Goal: Transaction & Acquisition: Purchase product/service

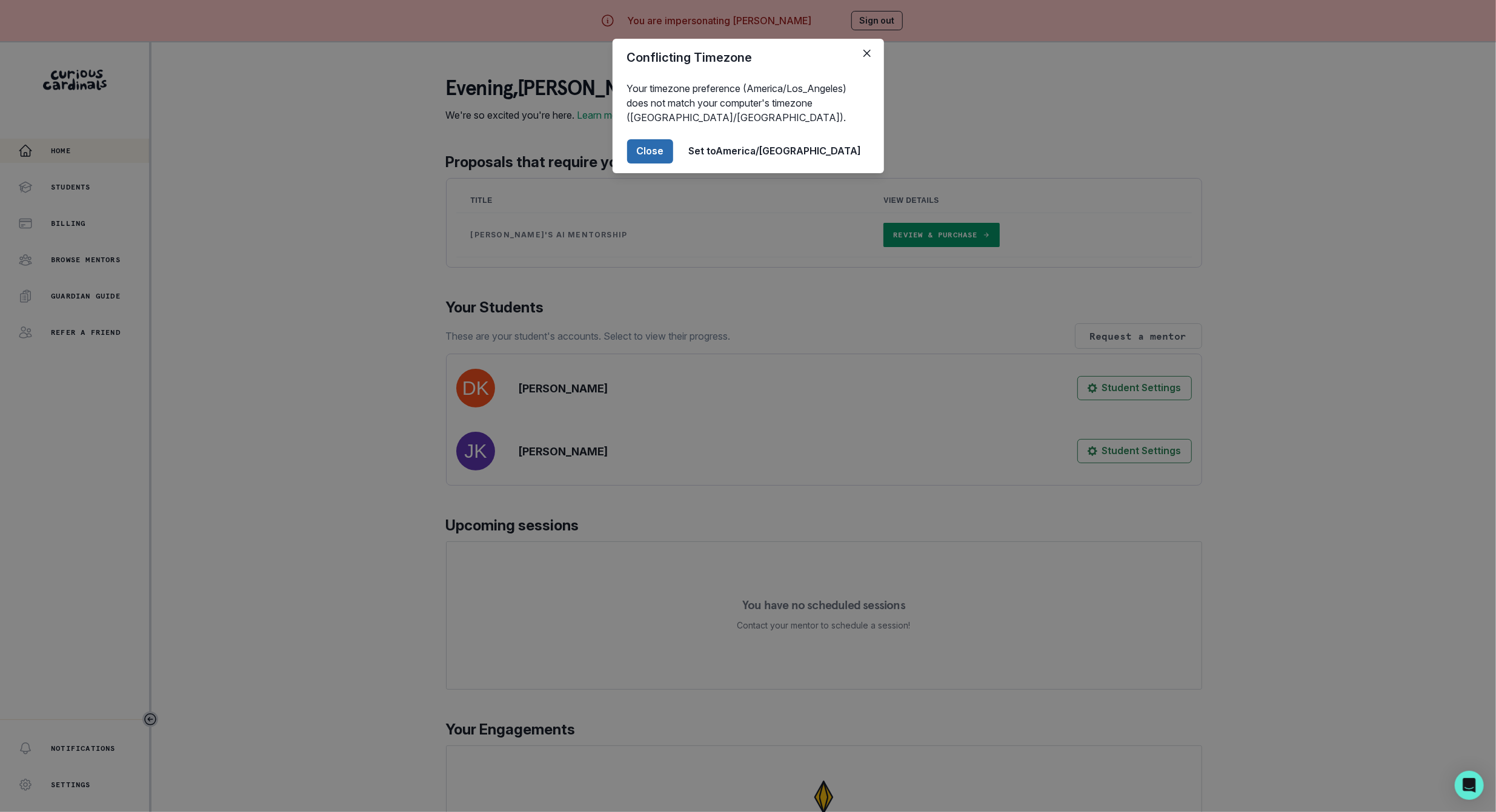
click at [673, 157] on button "Close" at bounding box center [650, 152] width 46 height 24
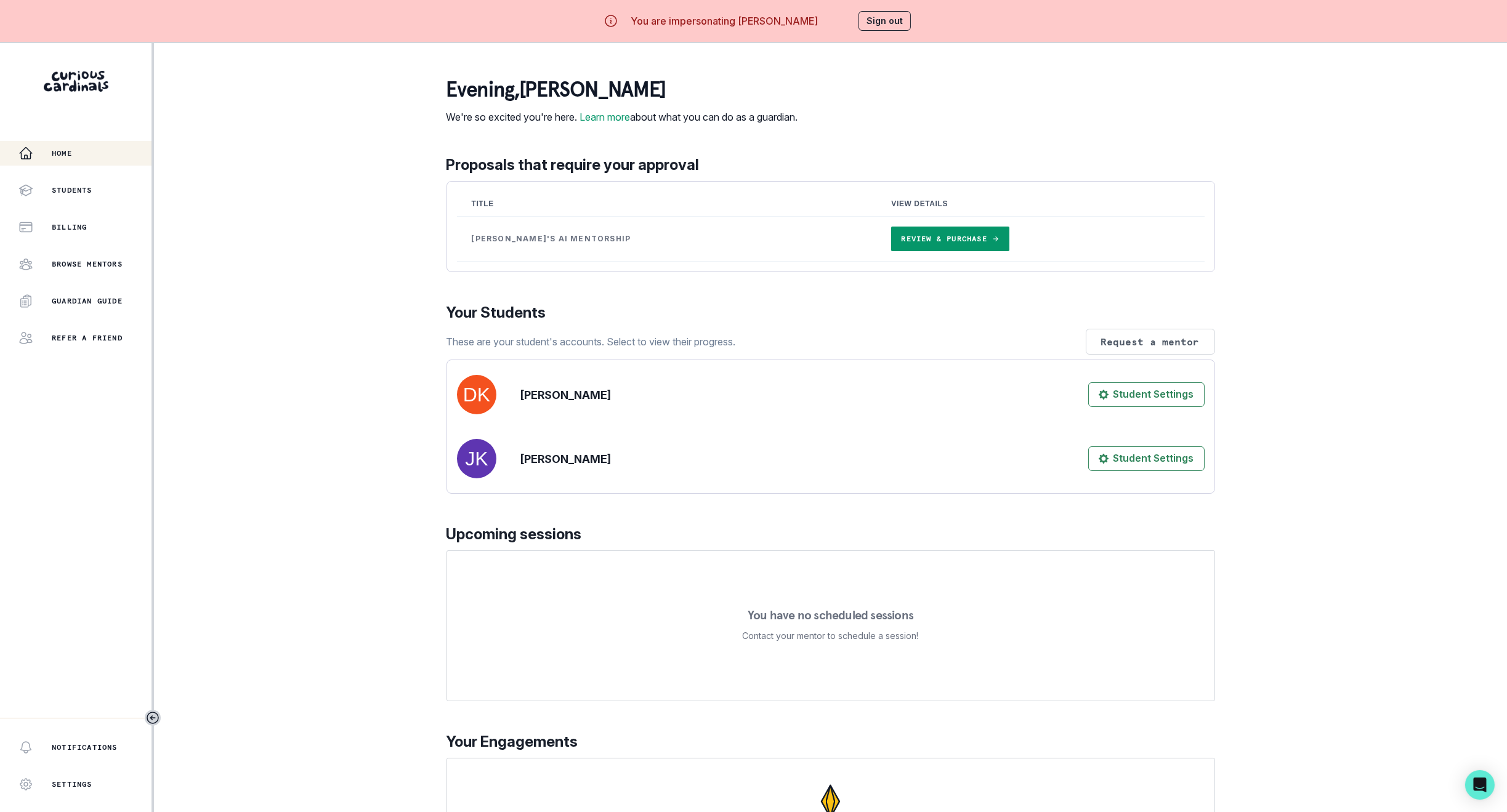
click at [891, 251] on link "Review & Purchase" at bounding box center [950, 239] width 118 height 25
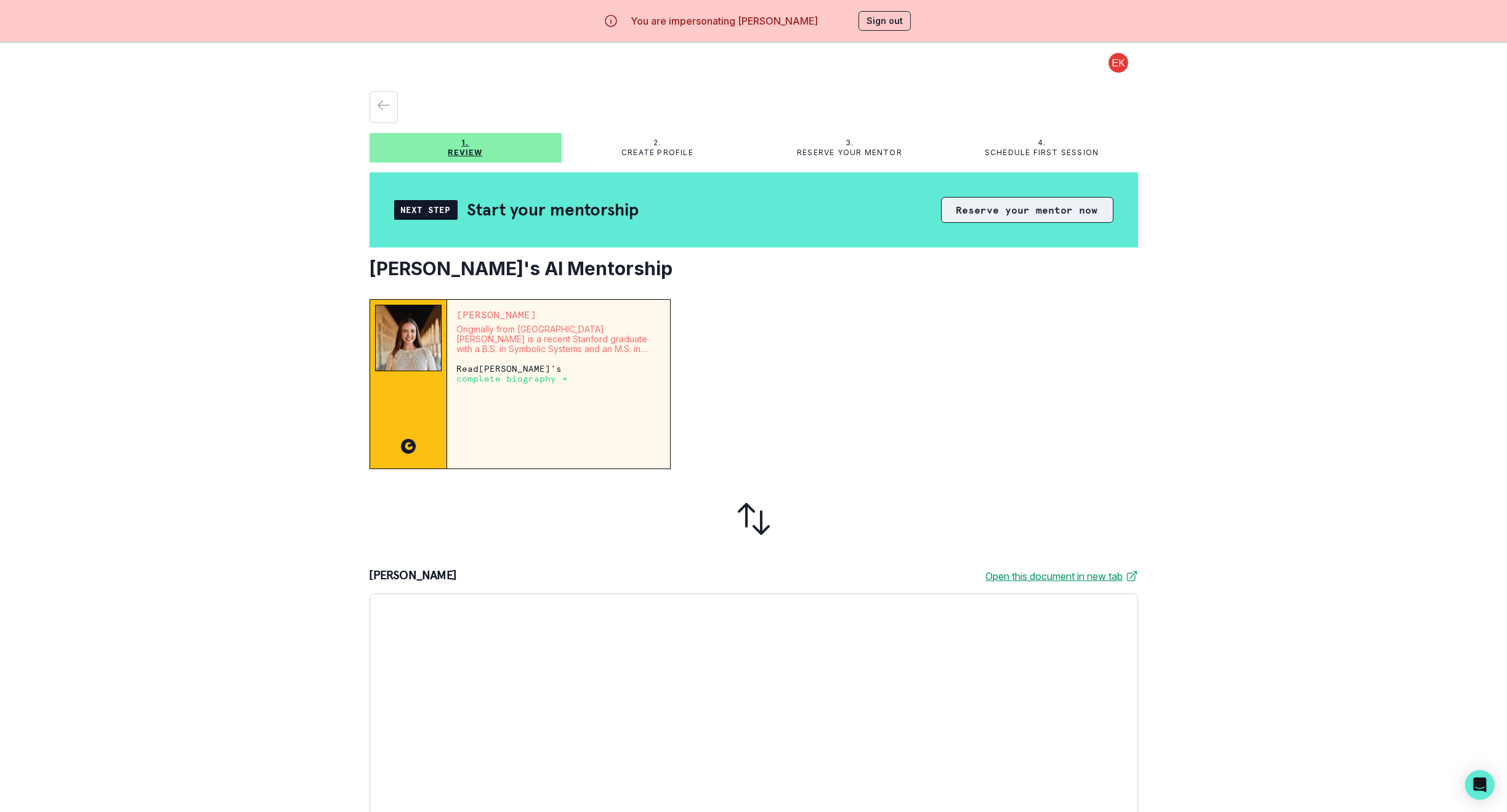
click at [1042, 209] on button "Reserve your mentor now" at bounding box center [1027, 209] width 172 height 26
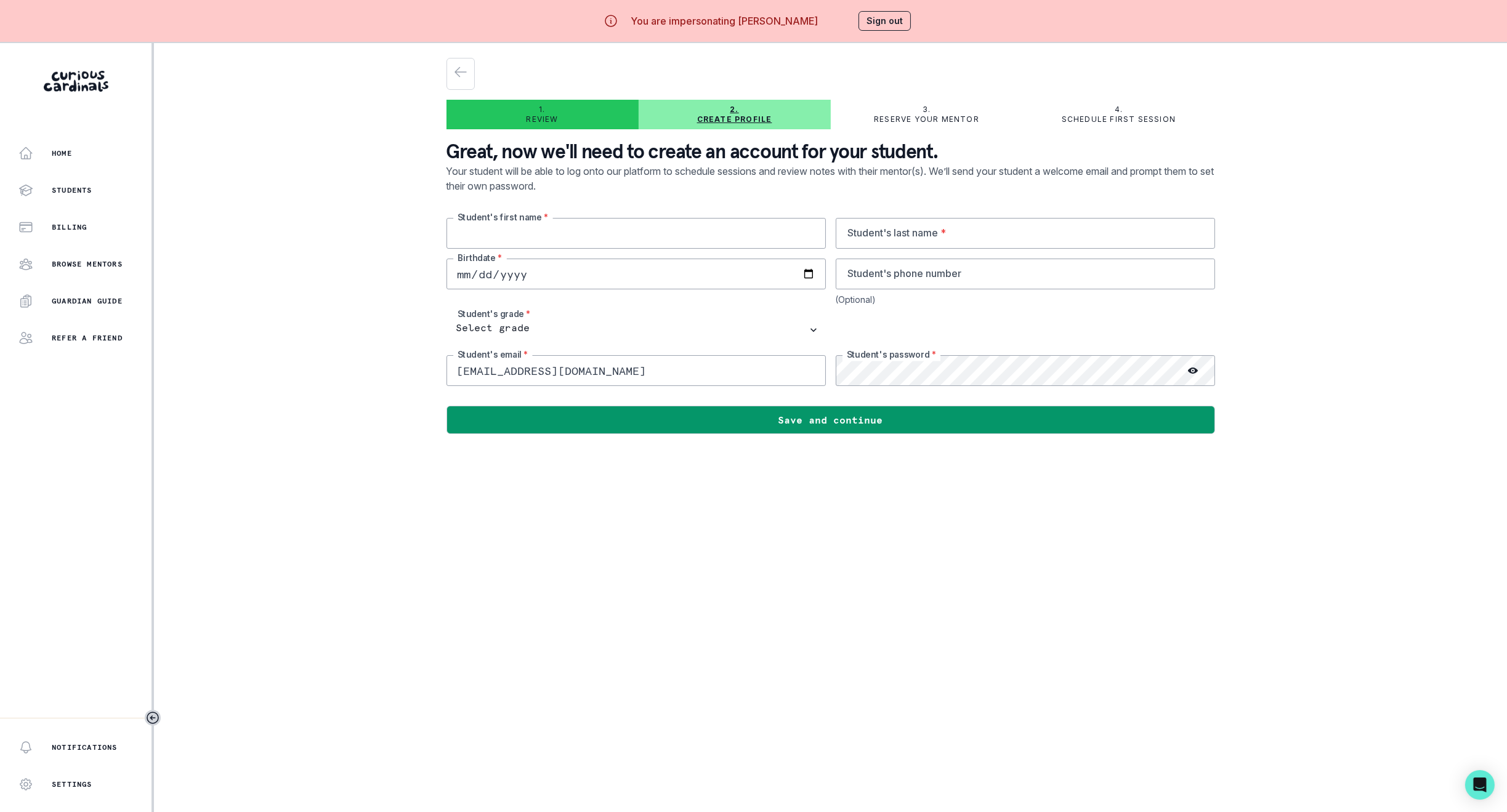
click at [569, 232] on input "text" at bounding box center [636, 233] width 379 height 31
type input "[PERSON_NAME]"
type input "Keswin"
click at [461, 269] on input "date" at bounding box center [636, 275] width 379 height 31
type input "[DATE]"
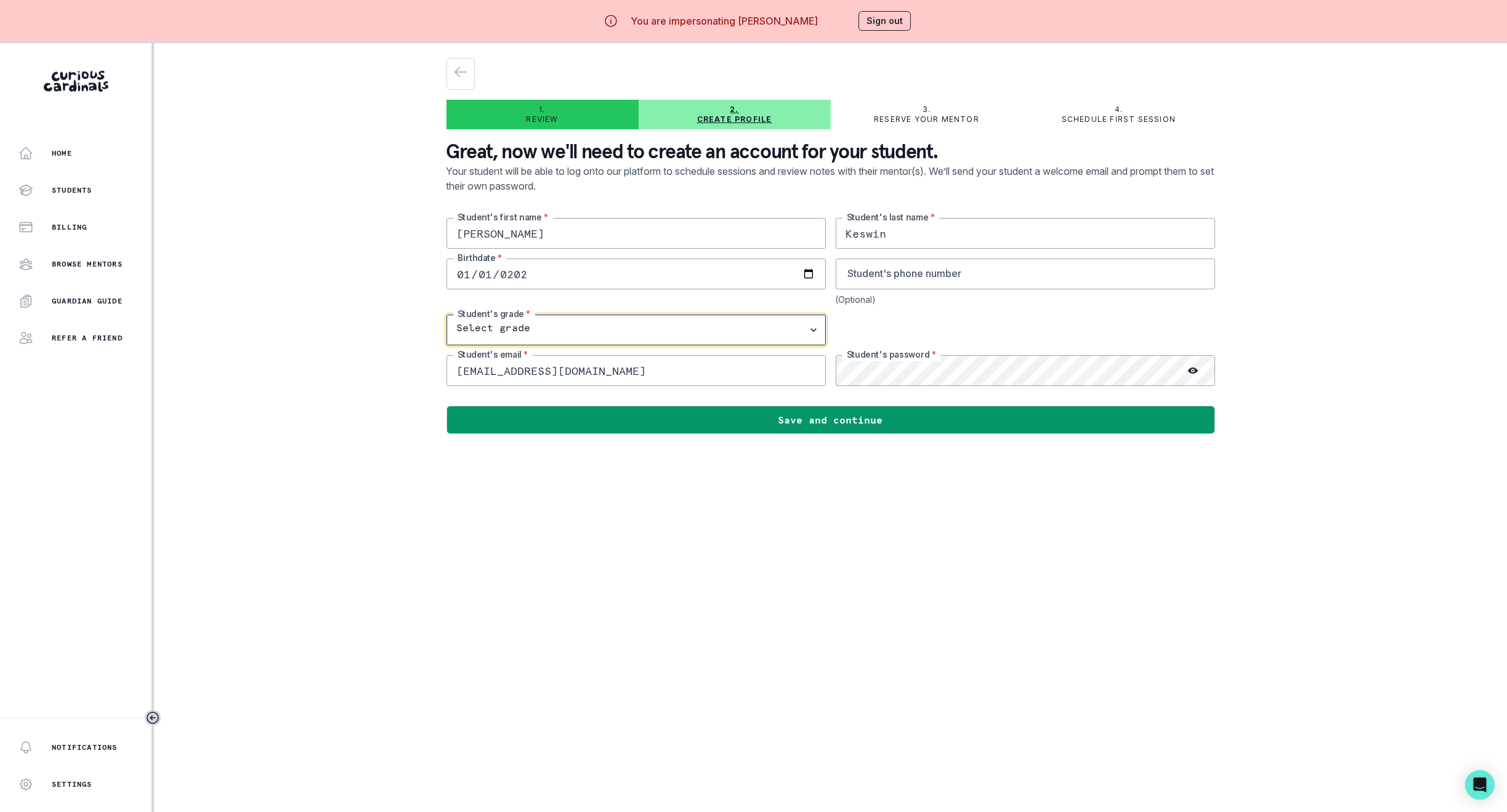
click at [508, 323] on select "Select grade 1st Grade 2nd Grade 3rd Grade 4th Grade 5th Grade 6th Grade 7th Gr…" at bounding box center [636, 330] width 379 height 31
select select "12th Grade"
click at [453, 315] on select "Select grade 1st Grade 2nd Grade 3rd Grade 4th Grade 5th Grade 6th Grade 7th Gr…" at bounding box center [636, 330] width 379 height 31
drag, startPoint x: 462, startPoint y: 226, endPoint x: 525, endPoint y: 242, distance: 65.0
click at [525, 242] on input "[PERSON_NAME]" at bounding box center [636, 233] width 379 height 31
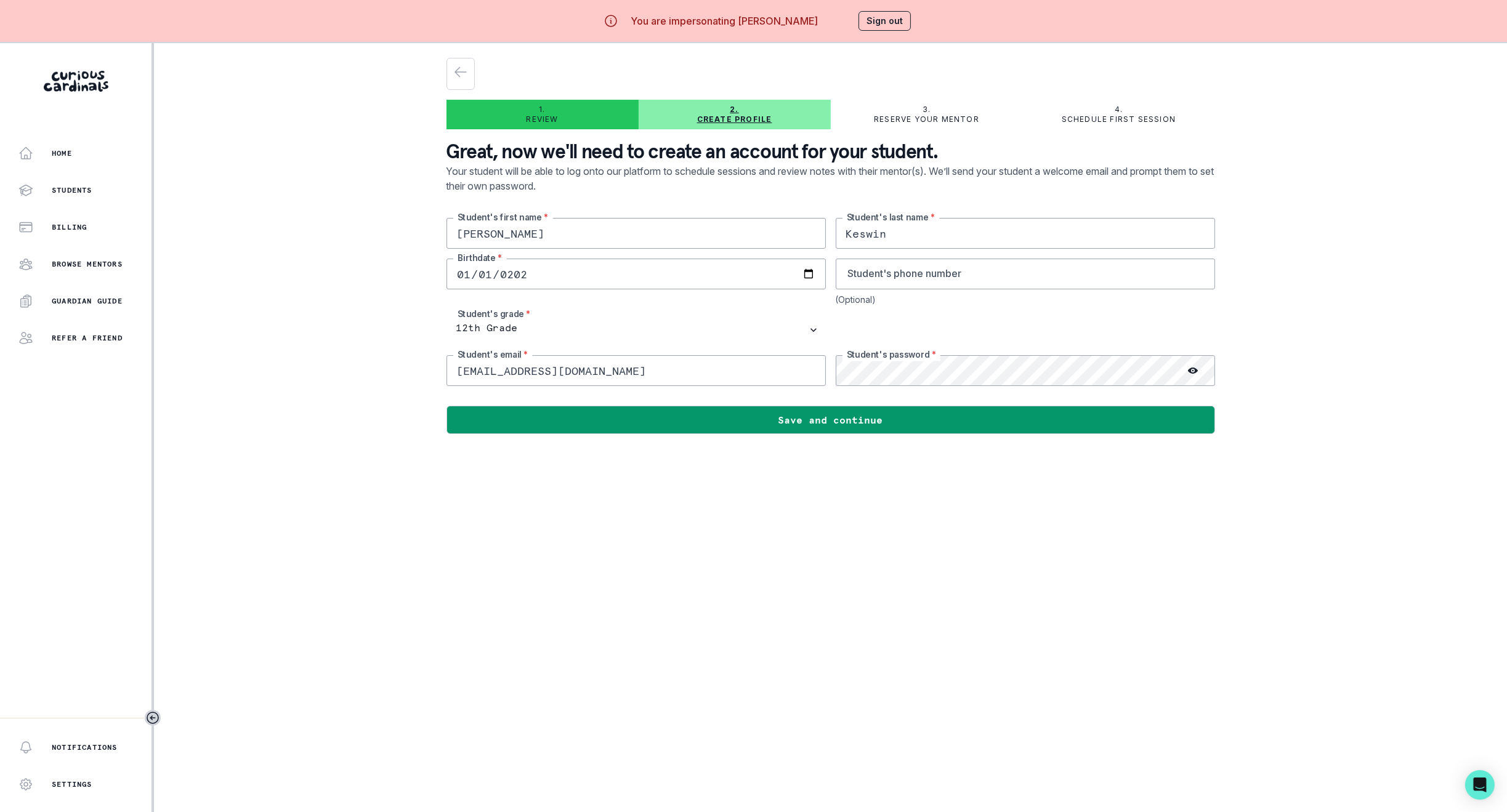
drag, startPoint x: 641, startPoint y: 367, endPoint x: 366, endPoint y: 327, distance: 277.9
click at [366, 327] on div "Home Students Billing Browse Mentors Guardian Guide Refer a friend Notification…" at bounding box center [753, 449] width 1507 height 812
paste input "[PERSON_NAME]"
drag, startPoint x: 851, startPoint y: 234, endPoint x: 935, endPoint y: 252, distance: 85.9
click at [935, 252] on div "[PERSON_NAME]'s first name * [PERSON_NAME] Student's last name * [DEMOGRAPHIC_D…" at bounding box center [831, 302] width 769 height 168
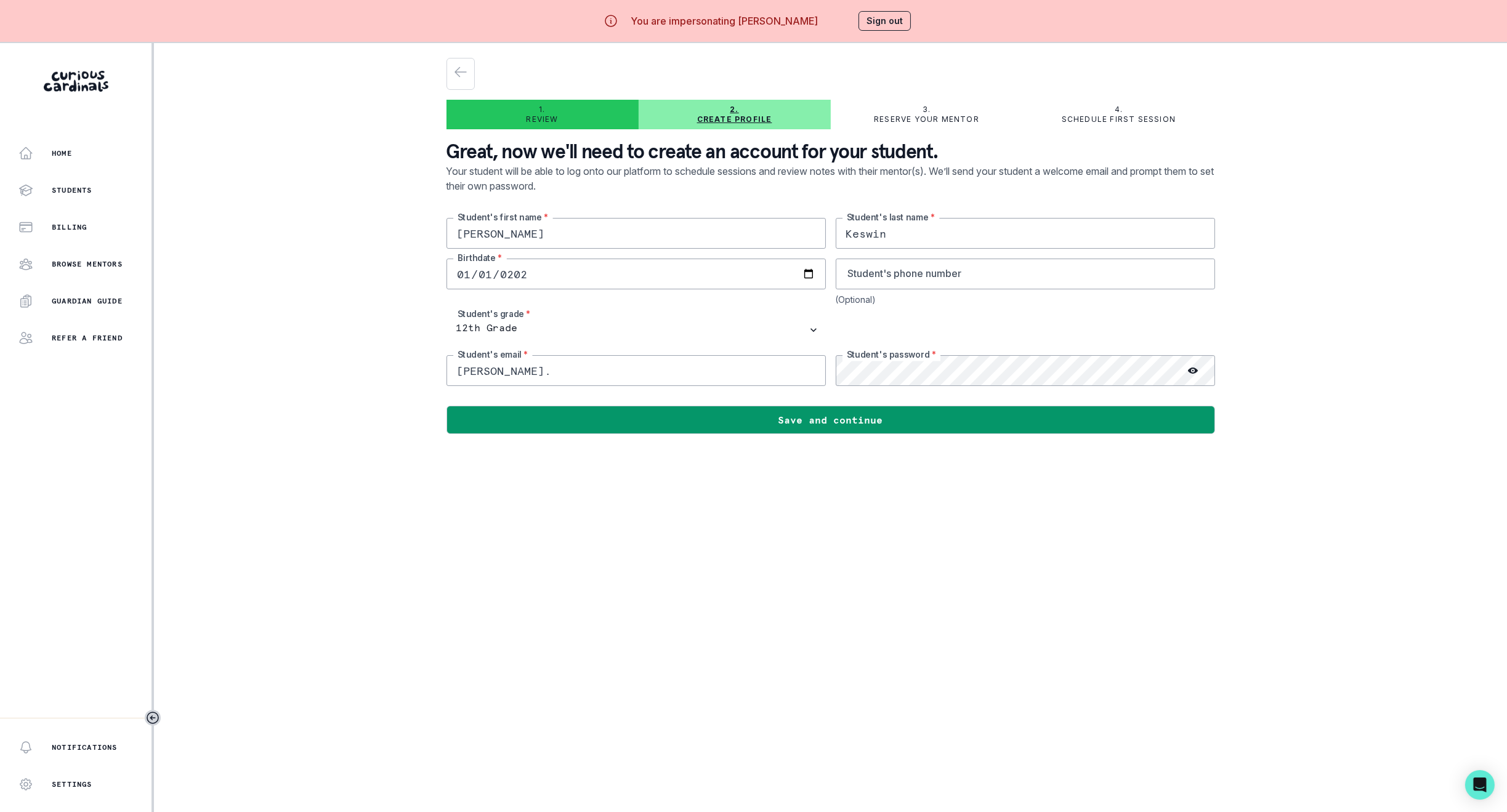
click at [534, 369] on input "[PERSON_NAME]." at bounding box center [636, 371] width 379 height 31
paste input "Keswin"
type input "[PERSON_NAME][EMAIL_ADDRESS][PERSON_NAME][DOMAIN_NAME]"
click at [731, 493] on main "1. Review 2. Create profile 3. Reserve your mentor 4. Schedule first session Gr…" at bounding box center [831, 449] width 788 height 812
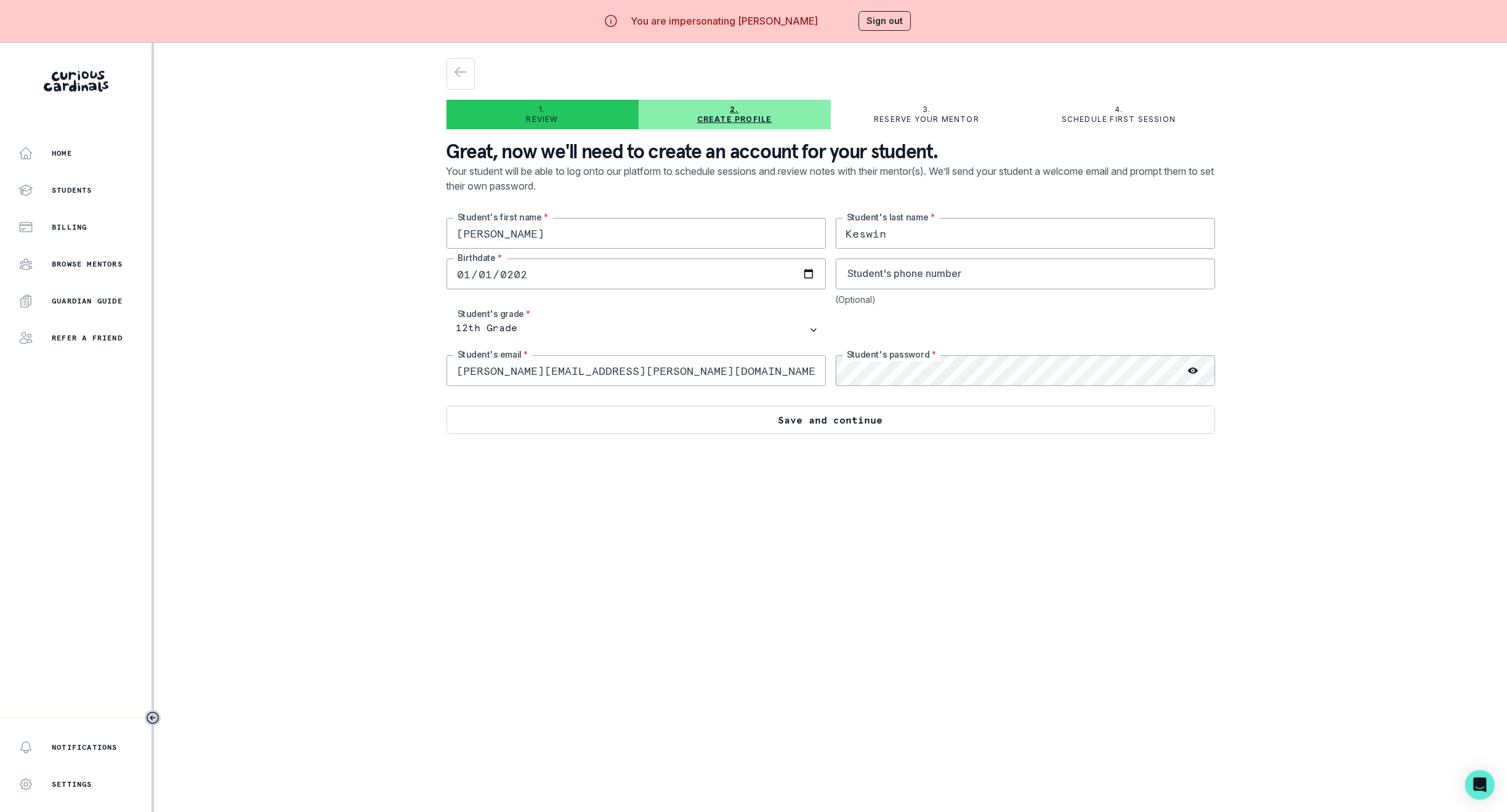
click at [787, 420] on button "Save and continue" at bounding box center [831, 420] width 769 height 29
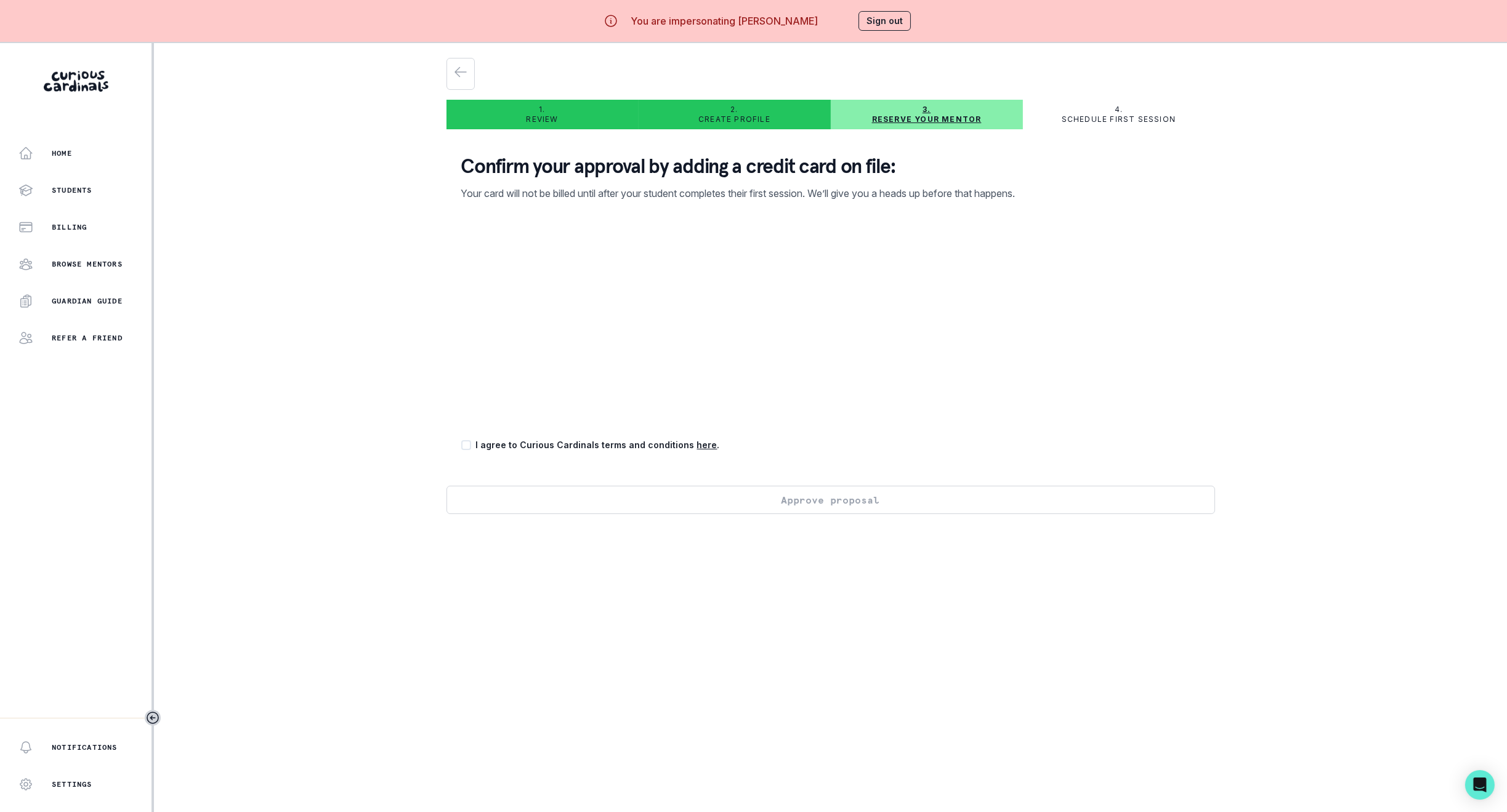
click at [873, 20] on button "Sign out" at bounding box center [884, 20] width 52 height 19
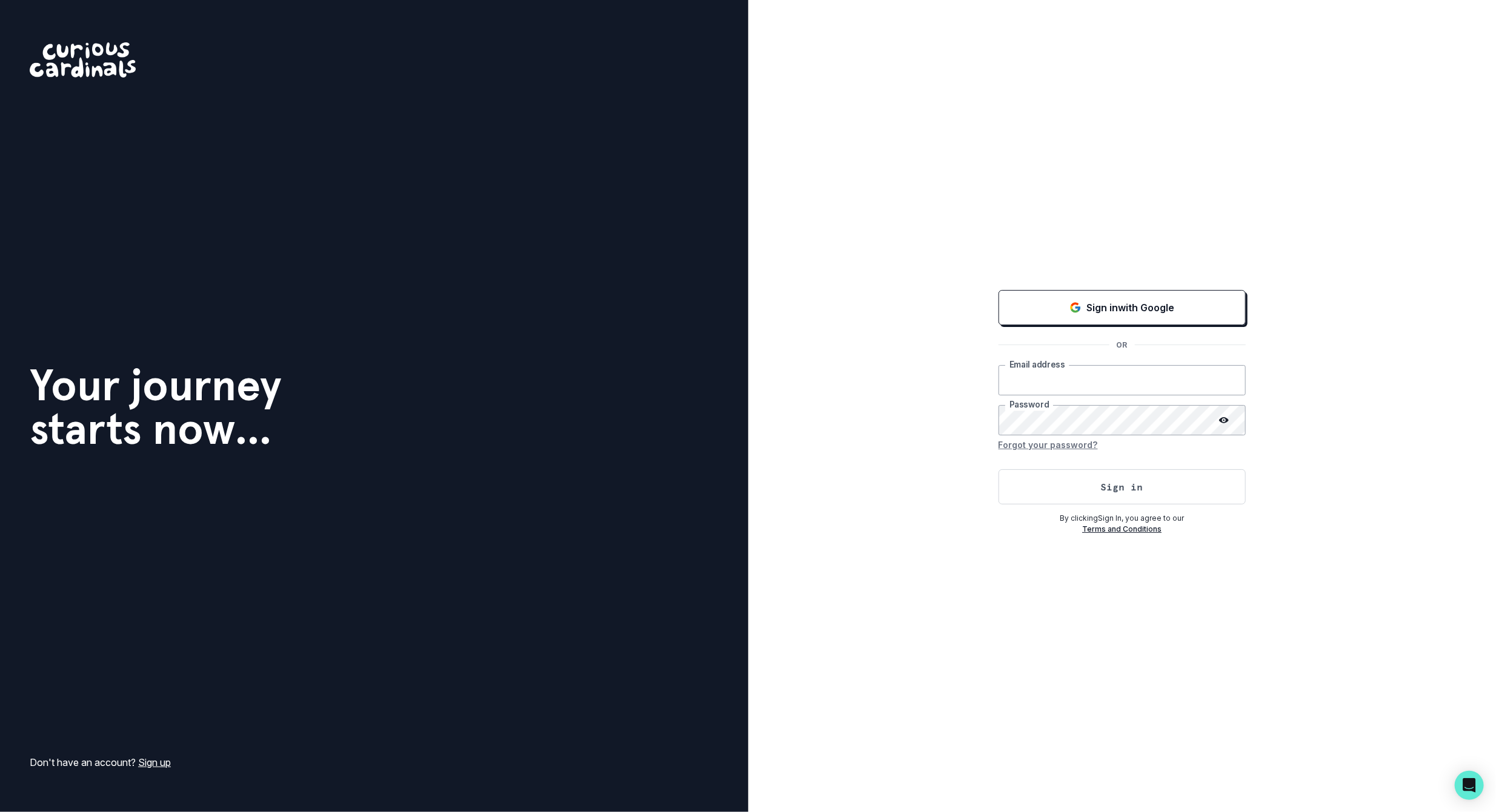
type input "[EMAIL_ADDRESS][DOMAIN_NAME]"
click at [1146, 309] on p "Sign in with Google" at bounding box center [1130, 307] width 88 height 14
